Goal: Check status: Check status

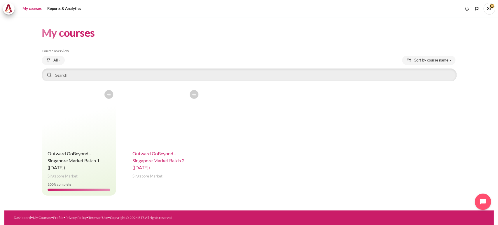
click at [164, 159] on span "Outward GoBeyond - Singapore Market Batch 2 ([DATE])" at bounding box center [158, 161] width 52 height 20
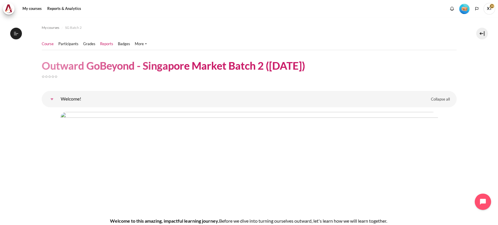
click at [108, 45] on link "Reports" at bounding box center [106, 44] width 13 height 6
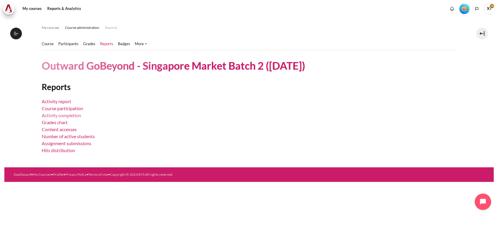
click at [51, 116] on link "Activity completion" at bounding box center [61, 116] width 39 height 6
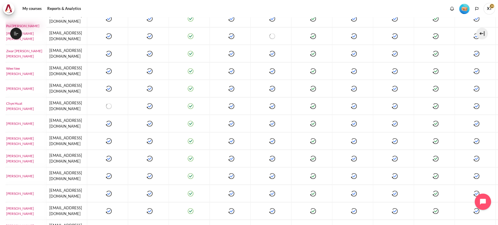
scroll to position [280, 54]
